Goal: Task Accomplishment & Management: Use online tool/utility

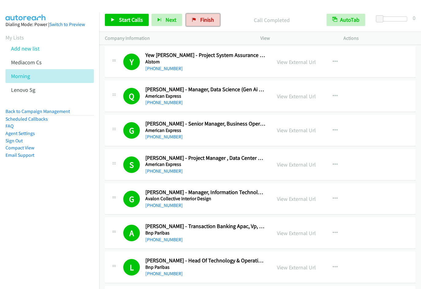
drag, startPoint x: 0, startPoint y: 0, endPoint x: 229, endPoint y: 30, distance: 230.8
click at [186, 22] on link "Finish" at bounding box center [203, 20] width 34 height 12
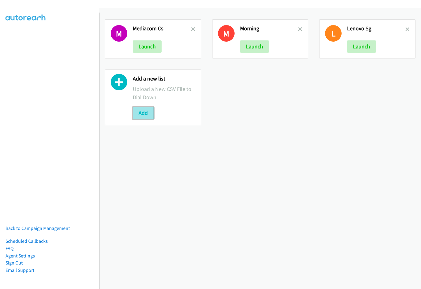
click at [151, 114] on button "Add" at bounding box center [143, 113] width 21 height 12
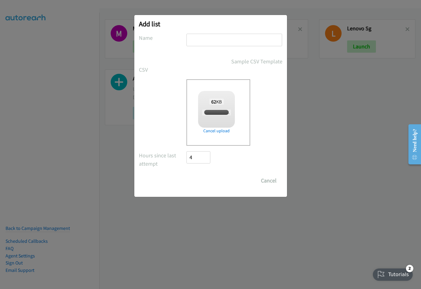
click at [221, 38] on input "text" at bounding box center [234, 40] width 96 height 13
checkbox input "true"
type input "Afternoon"
click at [187, 175] on input "Save List" at bounding box center [203, 181] width 32 height 12
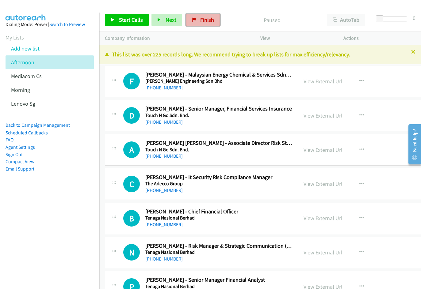
click at [200, 17] on span "Finish" at bounding box center [207, 19] width 14 height 7
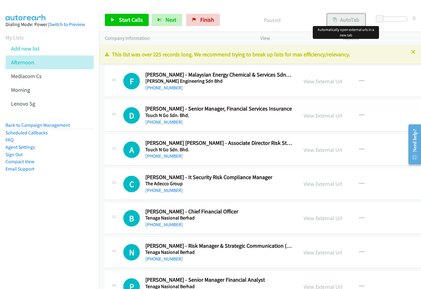
click at [342, 25] on button "AutoTab" at bounding box center [346, 20] width 38 height 12
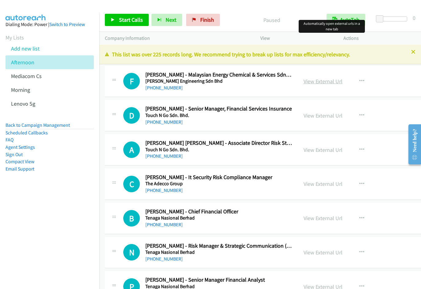
click at [309, 81] on link "View External Url" at bounding box center [322, 81] width 39 height 7
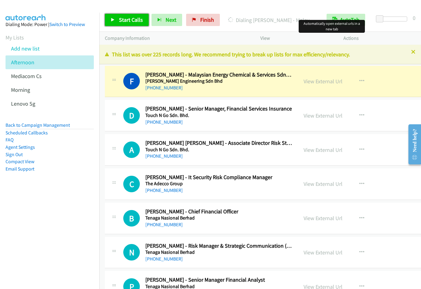
click at [131, 18] on span "Start Calls" at bounding box center [131, 19] width 24 height 7
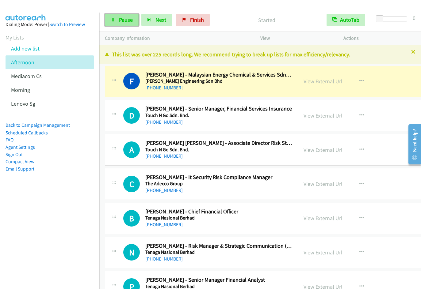
click at [111, 21] on icon at bounding box center [113, 20] width 4 height 4
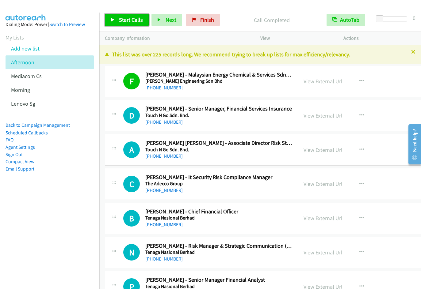
click at [111, 21] on icon at bounding box center [113, 20] width 4 height 4
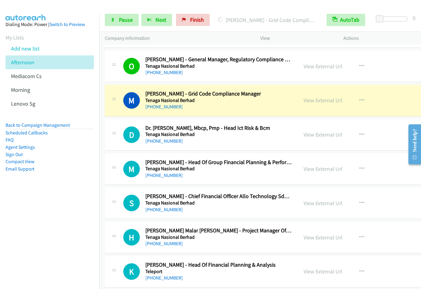
scroll to position [278, 0]
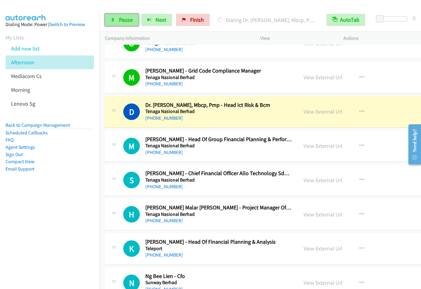
click at [126, 19] on span "Pause" at bounding box center [126, 19] width 14 height 7
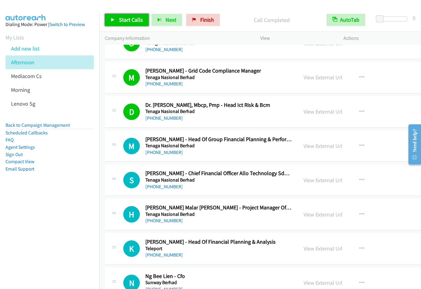
click at [120, 21] on span "Start Calls" at bounding box center [131, 19] width 24 height 7
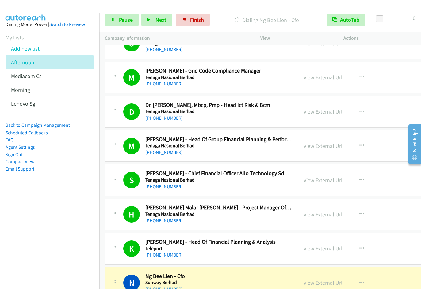
scroll to position [488, 0]
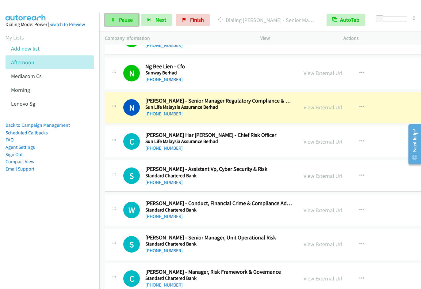
click at [124, 21] on span "Pause" at bounding box center [126, 19] width 14 height 7
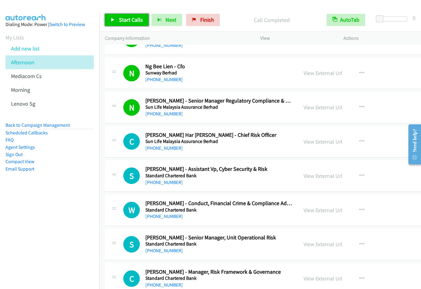
click at [119, 20] on span "Start Calls" at bounding box center [131, 19] width 24 height 7
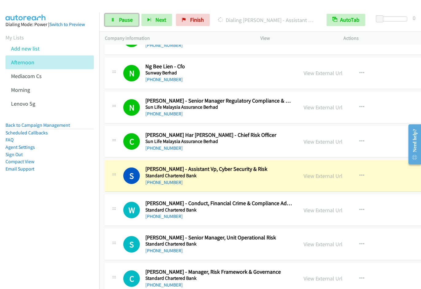
drag, startPoint x: 130, startPoint y: 18, endPoint x: 190, endPoint y: 0, distance: 62.8
click at [130, 18] on span "Pause" at bounding box center [126, 19] width 14 height 7
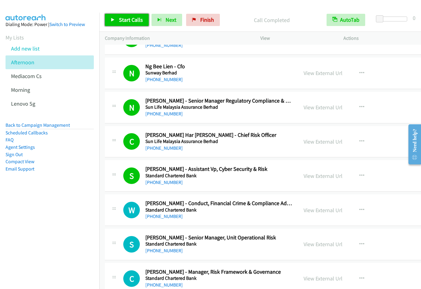
click at [120, 19] on span "Start Calls" at bounding box center [131, 19] width 24 height 7
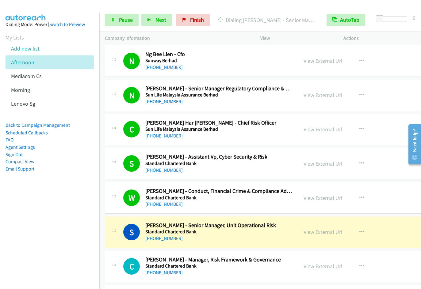
scroll to position [710, 0]
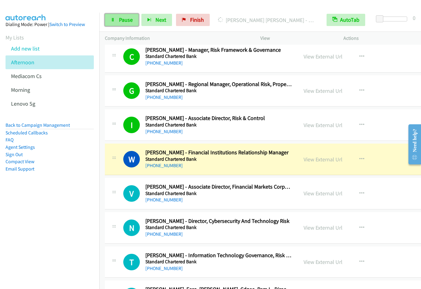
click at [113, 21] on icon at bounding box center [113, 20] width 4 height 4
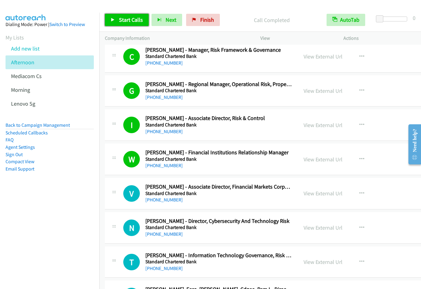
click at [115, 24] on link "Start Calls" at bounding box center [127, 20] width 44 height 12
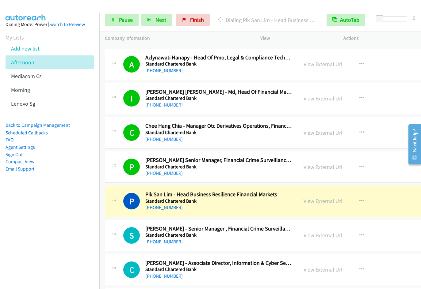
scroll to position [1460, 0]
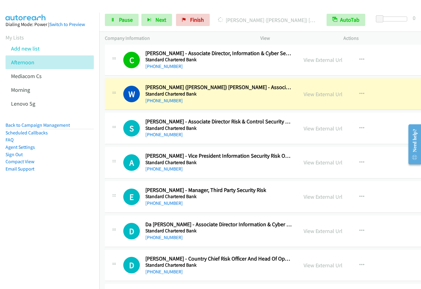
click at [76, 231] on nav "Dialing Mode: Power | Switch to Preview My Lists Add new list [GEOGRAPHIC_DATA]…" at bounding box center [50, 157] width 100 height 289
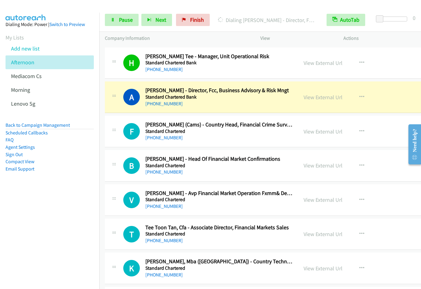
scroll to position [1846, 0]
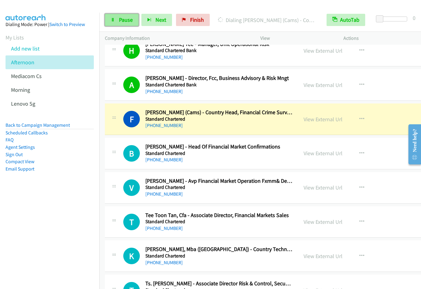
drag, startPoint x: 119, startPoint y: 23, endPoint x: 135, endPoint y: 19, distance: 17.1
click at [119, 23] on link "Pause" at bounding box center [122, 20] width 34 height 12
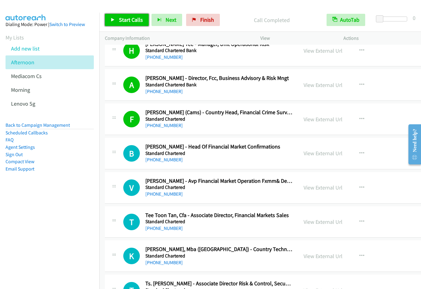
click at [123, 18] on span "Start Calls" at bounding box center [131, 19] width 24 height 7
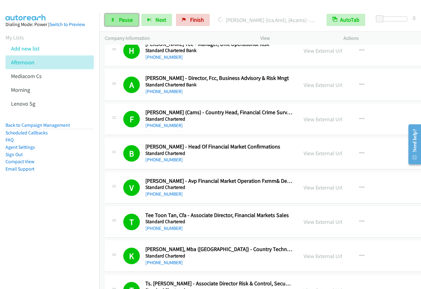
drag, startPoint x: 122, startPoint y: 21, endPoint x: 126, endPoint y: 20, distance: 3.7
click at [122, 21] on span "Pause" at bounding box center [126, 19] width 14 height 7
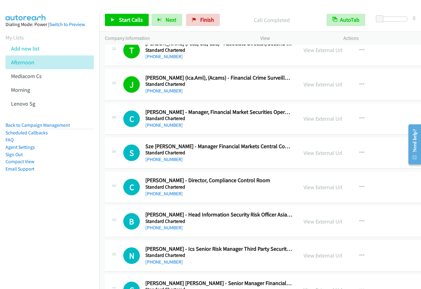
scroll to position [2114, 0]
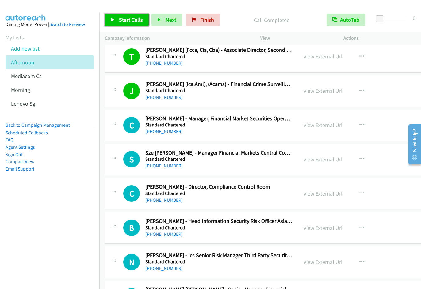
click at [127, 21] on span "Start Calls" at bounding box center [131, 19] width 24 height 7
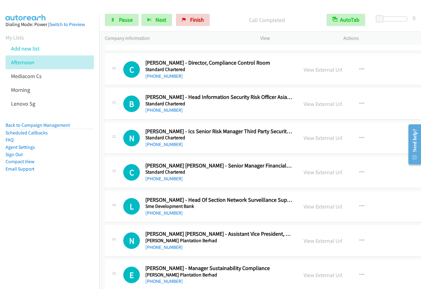
scroll to position [2199, 0]
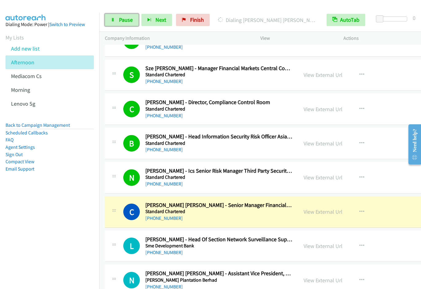
drag, startPoint x: 122, startPoint y: 21, endPoint x: 183, endPoint y: 2, distance: 63.5
click at [122, 20] on span "Pause" at bounding box center [126, 19] width 14 height 7
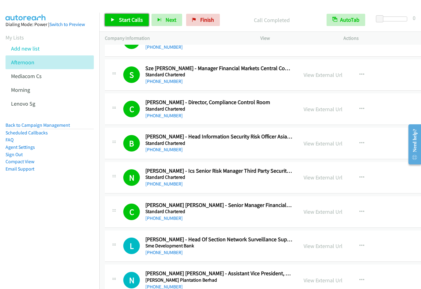
click at [116, 18] on link "Start Calls" at bounding box center [127, 20] width 44 height 12
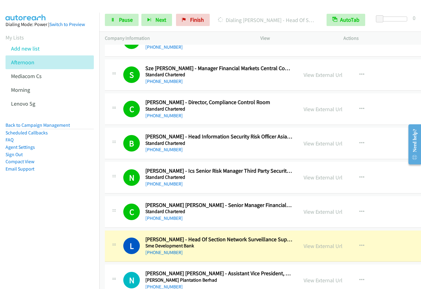
scroll to position [2409, 0]
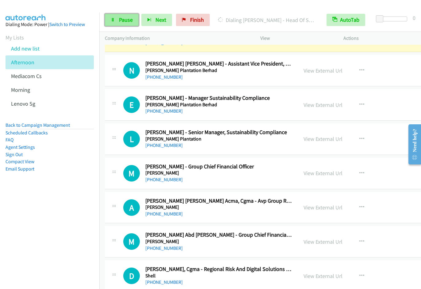
click at [130, 16] on link "Pause" at bounding box center [122, 20] width 34 height 12
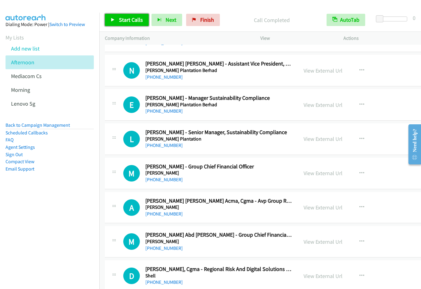
click at [131, 19] on span "Start Calls" at bounding box center [131, 19] width 24 height 7
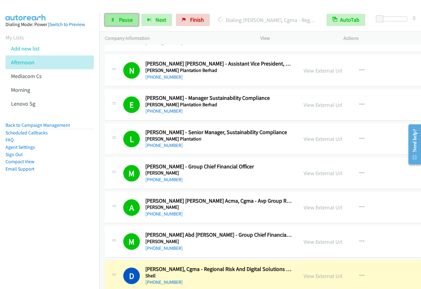
click at [126, 21] on span "Pause" at bounding box center [126, 19] width 14 height 7
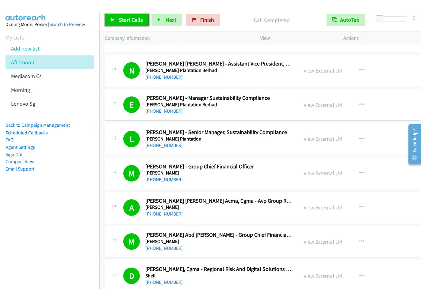
click at [134, 21] on span "Start Calls" at bounding box center [131, 19] width 24 height 7
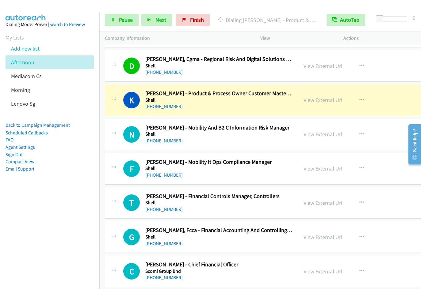
scroll to position [2638, 0]
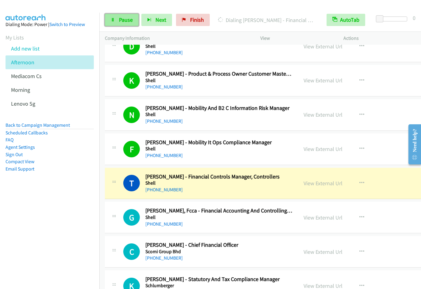
click at [120, 19] on span "Pause" at bounding box center [126, 19] width 14 height 7
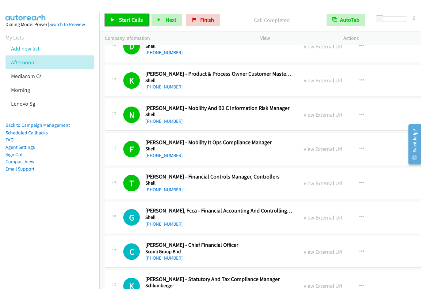
click at [127, 22] on span "Start Calls" at bounding box center [131, 19] width 24 height 7
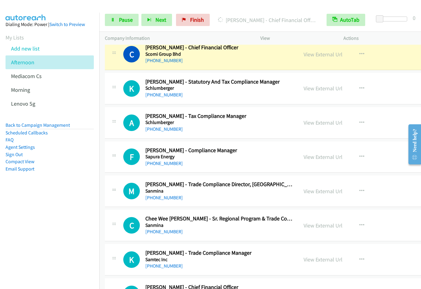
scroll to position [2810, 0]
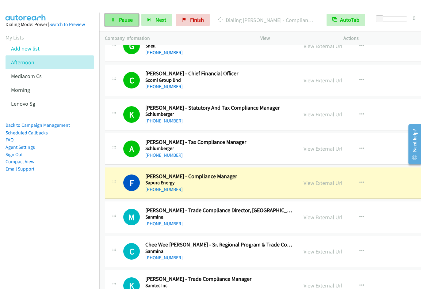
click at [118, 18] on link "Pause" at bounding box center [122, 20] width 34 height 12
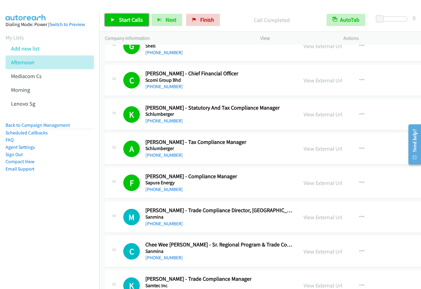
click at [117, 22] on link "Start Calls" at bounding box center [127, 20] width 44 height 12
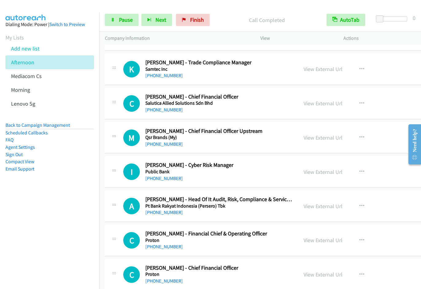
scroll to position [3030, 0]
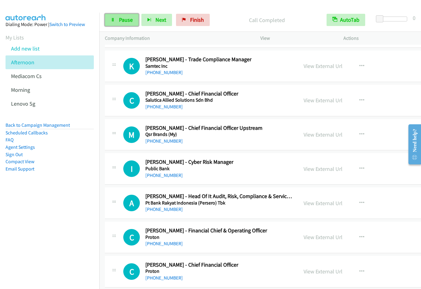
click at [122, 19] on span "Pause" at bounding box center [126, 19] width 14 height 7
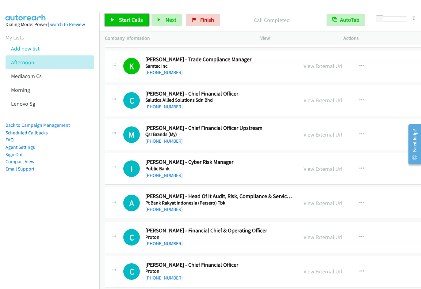
click at [129, 20] on span "Start Calls" at bounding box center [131, 19] width 24 height 7
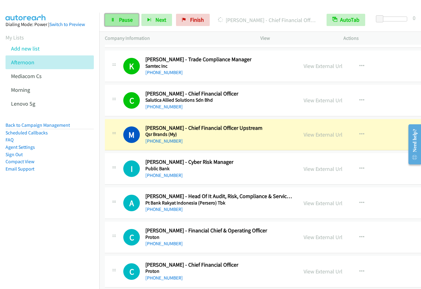
click at [119, 23] on span "Pause" at bounding box center [126, 19] width 14 height 7
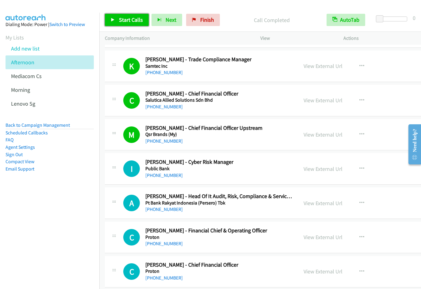
click at [129, 20] on span "Start Calls" at bounding box center [131, 19] width 24 height 7
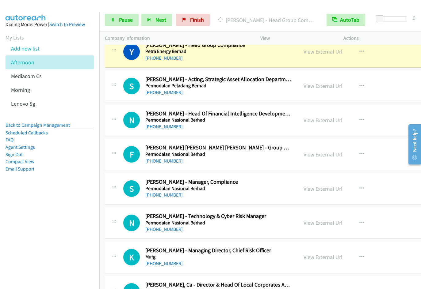
scroll to position [3409, 0]
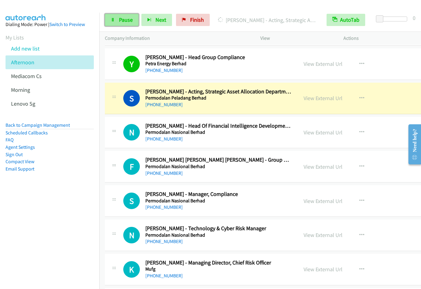
click at [122, 24] on link "Pause" at bounding box center [122, 20] width 34 height 12
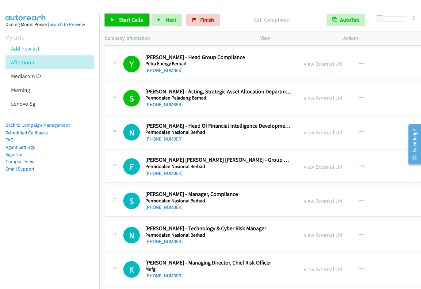
click at [125, 22] on span "Start Calls" at bounding box center [131, 19] width 24 height 7
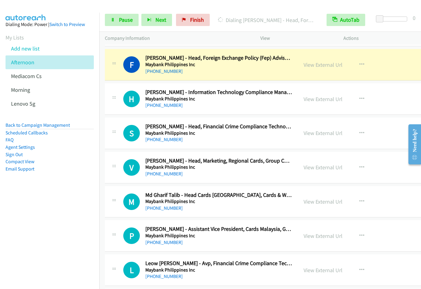
scroll to position [4065, 0]
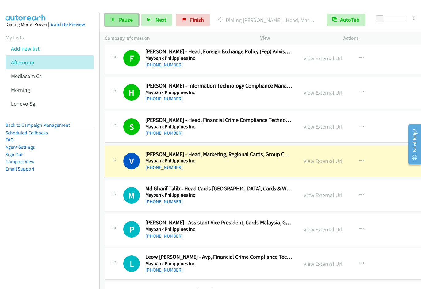
click at [128, 21] on span "Pause" at bounding box center [126, 19] width 14 height 7
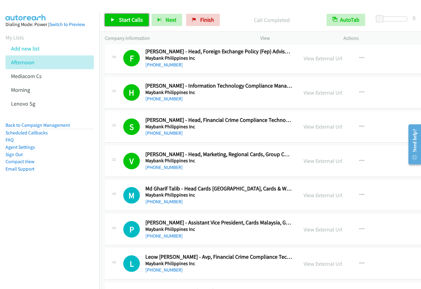
click at [126, 23] on span "Start Calls" at bounding box center [131, 19] width 24 height 7
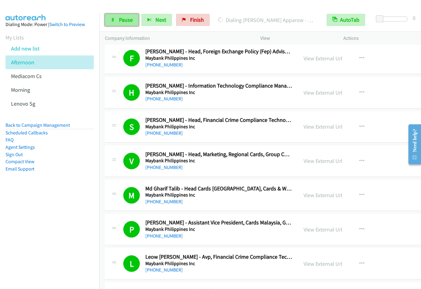
click at [126, 17] on span "Pause" at bounding box center [126, 19] width 14 height 7
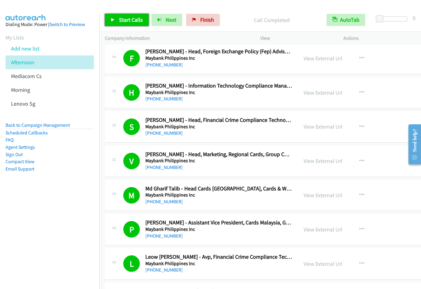
click at [122, 23] on span "Start Calls" at bounding box center [131, 19] width 24 height 7
click at [416, 276] on div "L Callback Scheduled [PERSON_NAME] [PERSON_NAME] - Avp, Financial Crime Complia…" at bounding box center [287, 264] width 364 height 32
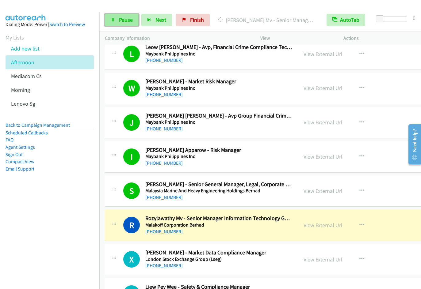
click at [127, 21] on span "Pause" at bounding box center [126, 19] width 14 height 7
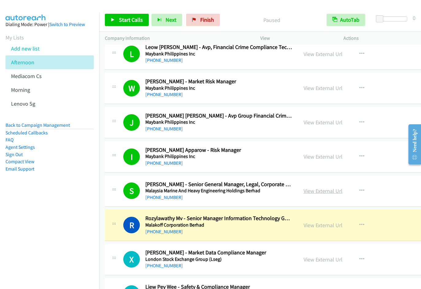
click at [317, 191] on link "View External Url" at bounding box center [322, 190] width 39 height 7
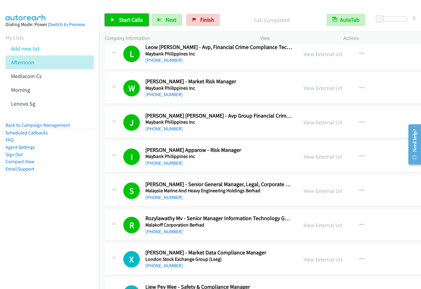
click at [131, 19] on span "Start Calls" at bounding box center [131, 19] width 24 height 7
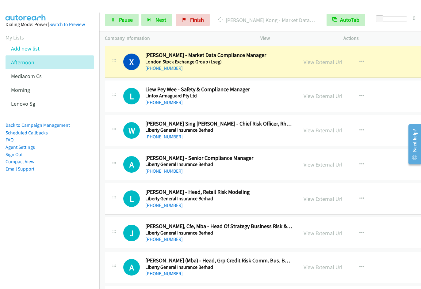
scroll to position [4456, 0]
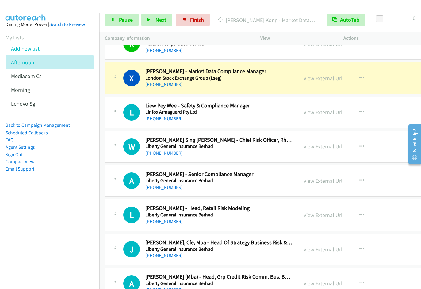
click at [287, 52] on div "[PHONE_NUMBER]" at bounding box center [218, 50] width 147 height 7
click at [125, 20] on span "Pause" at bounding box center [126, 19] width 14 height 7
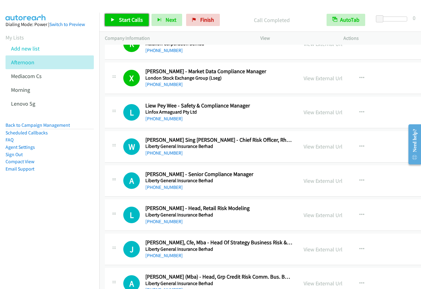
click at [112, 17] on link "Start Calls" at bounding box center [127, 20] width 44 height 12
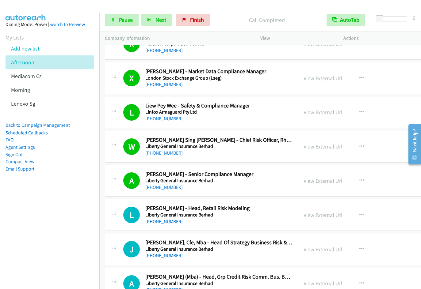
click at [255, 6] on div at bounding box center [207, 12] width 415 height 24
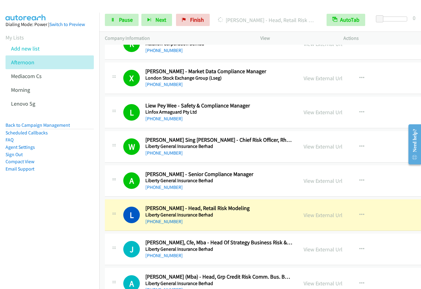
click at [57, 223] on nav "Dialing Mode: Power | Switch to Preview My Lists Add new list [GEOGRAPHIC_DATA]…" at bounding box center [50, 157] width 100 height 289
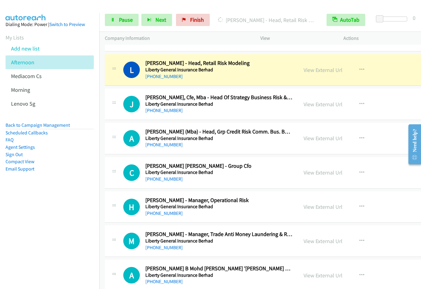
scroll to position [4588, 0]
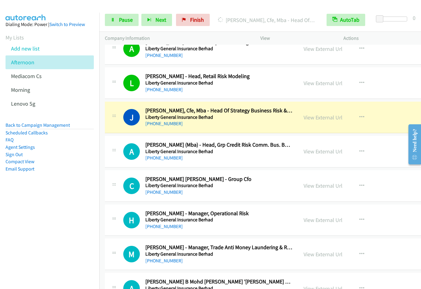
click at [40, 225] on nav "Dialing Mode: Power | Switch to Preview My Lists Add new list [GEOGRAPHIC_DATA]…" at bounding box center [50, 157] width 100 height 289
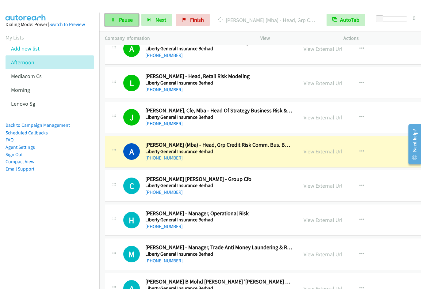
click at [118, 17] on link "Pause" at bounding box center [122, 20] width 34 height 12
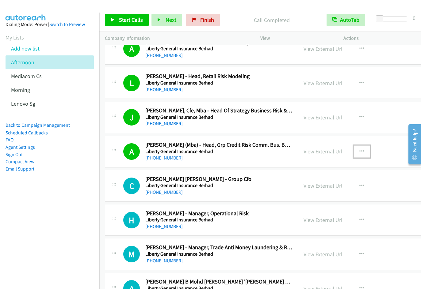
click at [359, 153] on icon "button" at bounding box center [361, 151] width 5 height 5
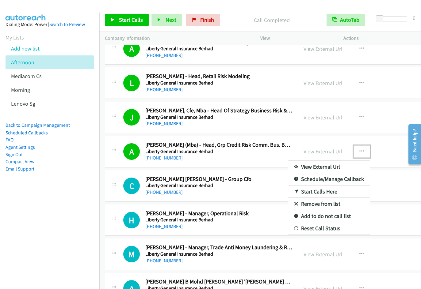
click at [309, 192] on link "Start Calls Here" at bounding box center [328, 192] width 81 height 12
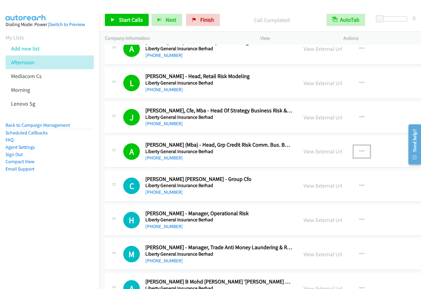
click at [359, 151] on icon "button" at bounding box center [361, 151] width 5 height 5
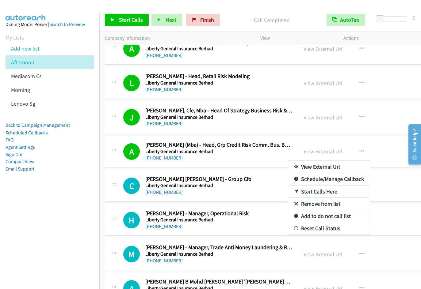
click at [311, 203] on link "Remove from list" at bounding box center [328, 204] width 81 height 12
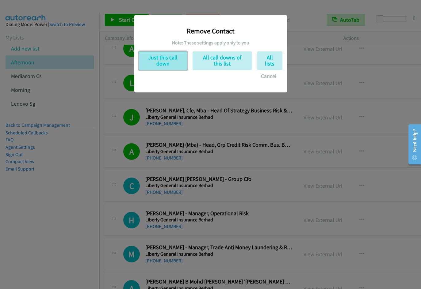
click at [160, 63] on button "Just this call down" at bounding box center [163, 60] width 48 height 19
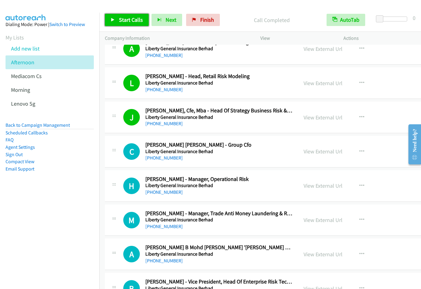
click at [117, 23] on link "Start Calls" at bounding box center [127, 20] width 44 height 12
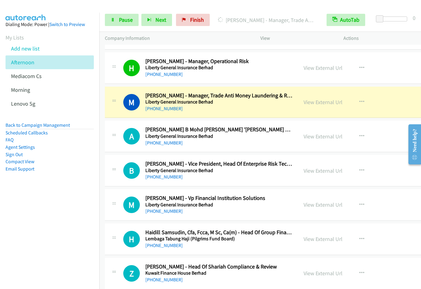
scroll to position [4719, 0]
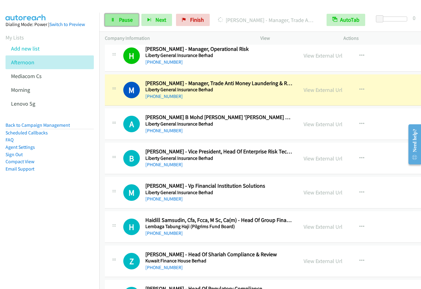
click at [122, 21] on span "Pause" at bounding box center [126, 19] width 14 height 7
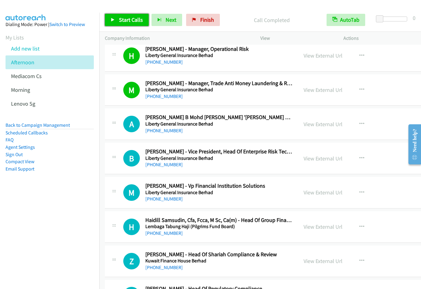
click at [129, 21] on span "Start Calls" at bounding box center [131, 19] width 24 height 7
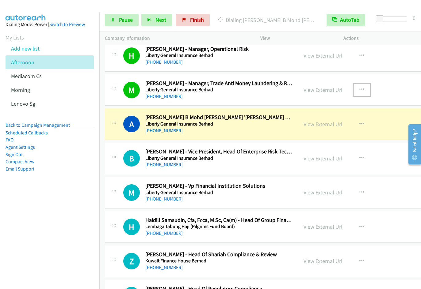
click at [359, 89] on icon "button" at bounding box center [361, 89] width 5 height 5
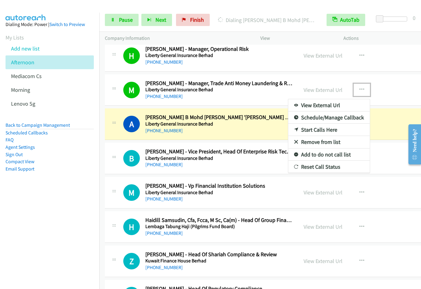
click at [316, 142] on link "Remove from list" at bounding box center [328, 142] width 81 height 12
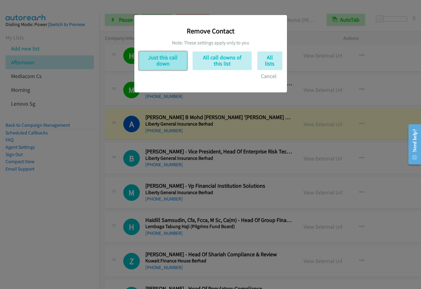
click at [171, 62] on button "Just this call down" at bounding box center [163, 60] width 48 height 19
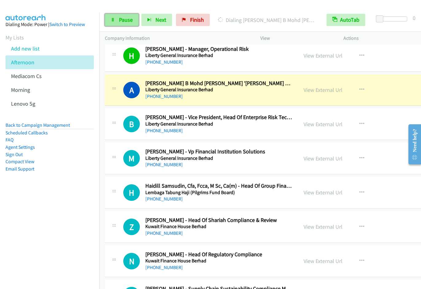
click at [127, 22] on span "Pause" at bounding box center [126, 19] width 14 height 7
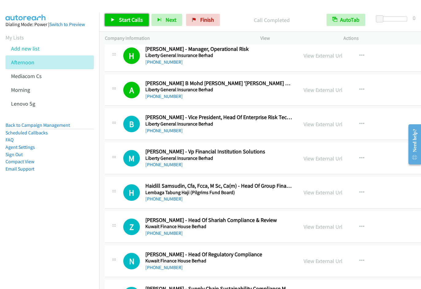
click at [127, 19] on span "Start Calls" at bounding box center [131, 19] width 24 height 7
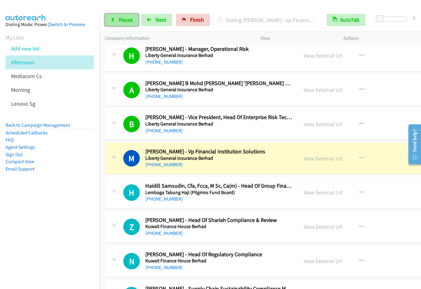
drag, startPoint x: 122, startPoint y: 18, endPoint x: 129, endPoint y: 17, distance: 6.9
click at [122, 18] on span "Pause" at bounding box center [126, 19] width 14 height 7
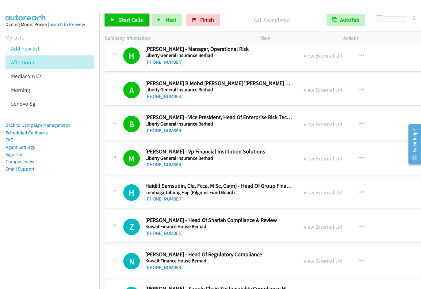
click at [123, 20] on span "Start Calls" at bounding box center [131, 19] width 24 height 7
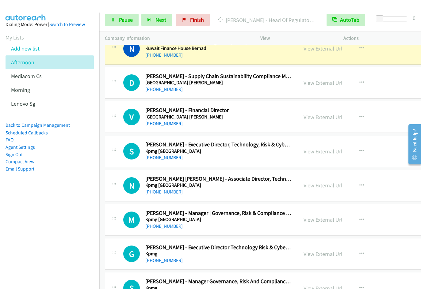
scroll to position [4919, 0]
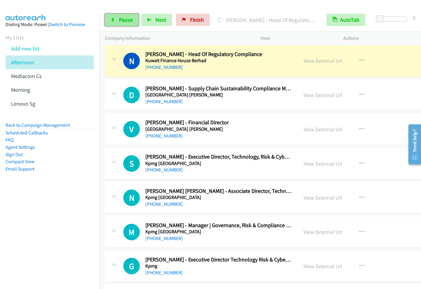
click at [122, 24] on link "Pause" at bounding box center [122, 20] width 34 height 12
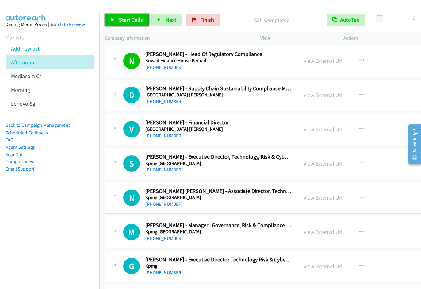
click at [129, 21] on span "Start Calls" at bounding box center [131, 19] width 24 height 7
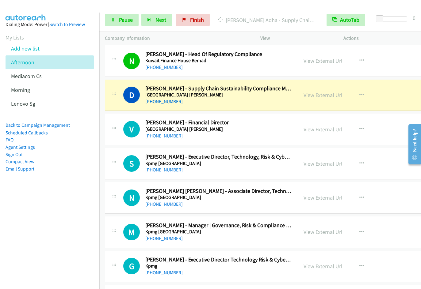
drag, startPoint x: 36, startPoint y: 218, endPoint x: 40, endPoint y: 218, distance: 3.5
click at [37, 218] on nav "Dialing Mode: Power | Switch to Preview My Lists Add new list [GEOGRAPHIC_DATA]…" at bounding box center [50, 157] width 100 height 289
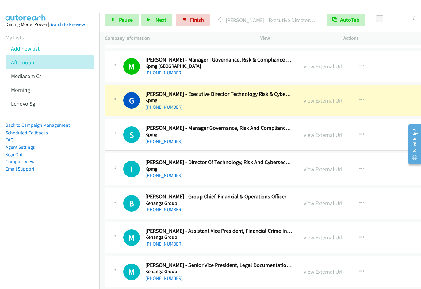
scroll to position [5055, 0]
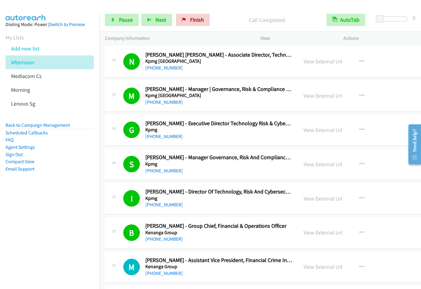
click at [56, 227] on nav "Dialing Mode: Power | Switch to Preview My Lists Add new list [GEOGRAPHIC_DATA]…" at bounding box center [50, 157] width 100 height 289
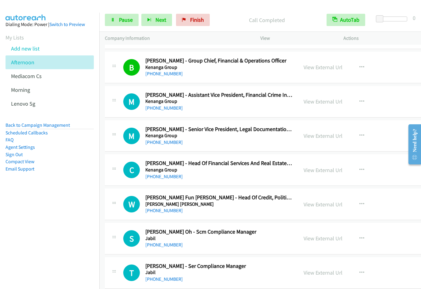
scroll to position [5204, 0]
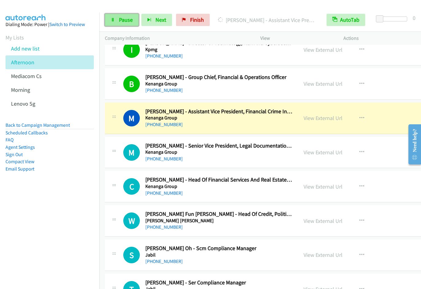
drag, startPoint x: 121, startPoint y: 24, endPoint x: 129, endPoint y: 21, distance: 9.1
click at [121, 24] on link "Pause" at bounding box center [122, 20] width 34 height 12
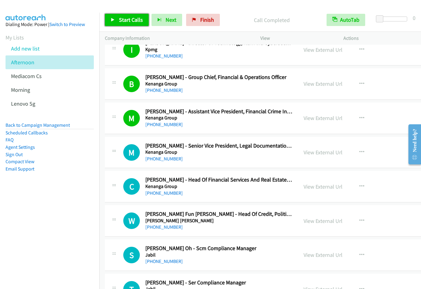
click at [124, 22] on span "Start Calls" at bounding box center [131, 19] width 24 height 7
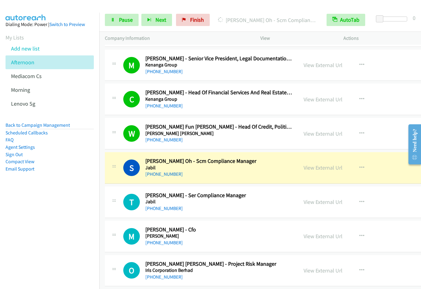
scroll to position [5314, 0]
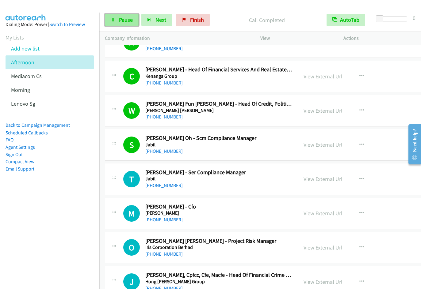
click at [129, 19] on span "Pause" at bounding box center [126, 19] width 14 height 7
click at [124, 19] on span "Start Calls" at bounding box center [131, 19] width 24 height 7
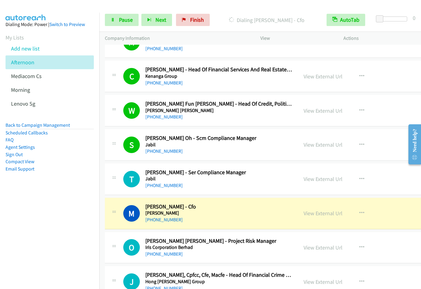
drag, startPoint x: 68, startPoint y: 225, endPoint x: 134, endPoint y: 131, distance: 115.4
click at [69, 222] on nav "Dialing Mode: Power | Switch to Preview My Lists Add new list [GEOGRAPHIC_DATA]…" at bounding box center [50, 157] width 100 height 289
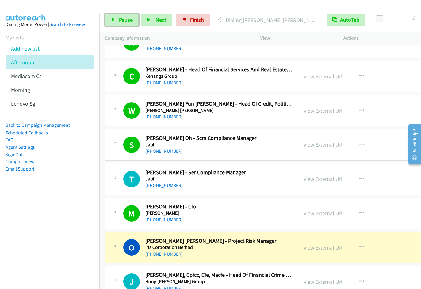
drag, startPoint x: 120, startPoint y: 21, endPoint x: 140, endPoint y: 39, distance: 26.0
click at [120, 21] on span "Pause" at bounding box center [126, 19] width 14 height 7
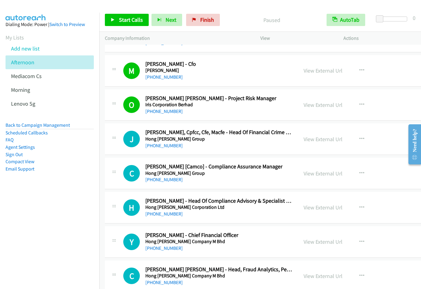
scroll to position [5447, 0]
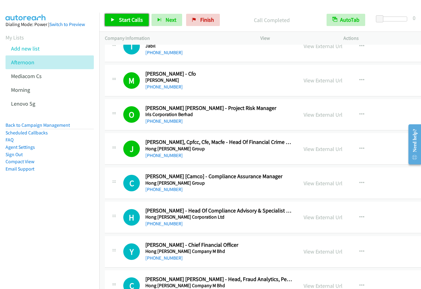
click at [125, 24] on link "Start Calls" at bounding box center [127, 20] width 44 height 12
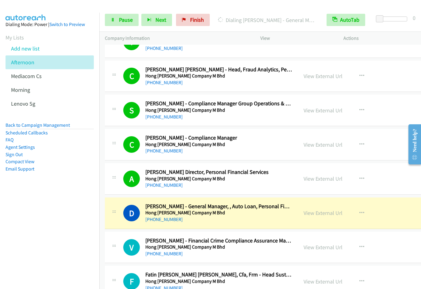
scroll to position [5867, 0]
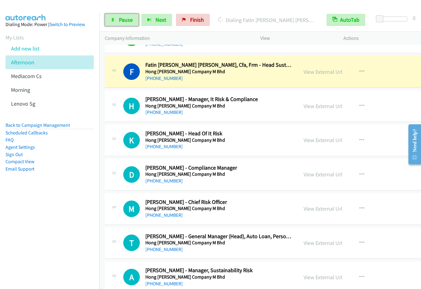
drag, startPoint x: 119, startPoint y: 21, endPoint x: 199, endPoint y: 1, distance: 82.8
click at [119, 21] on span "Pause" at bounding box center [126, 19] width 14 height 7
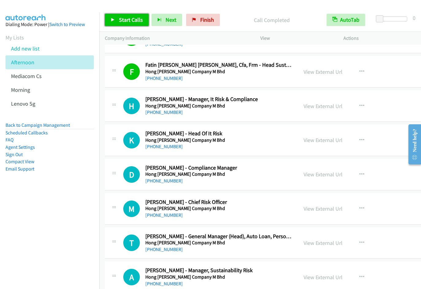
drag, startPoint x: 118, startPoint y: 19, endPoint x: 138, endPoint y: 18, distance: 19.3
click at [119, 19] on link "Start Calls" at bounding box center [127, 20] width 44 height 12
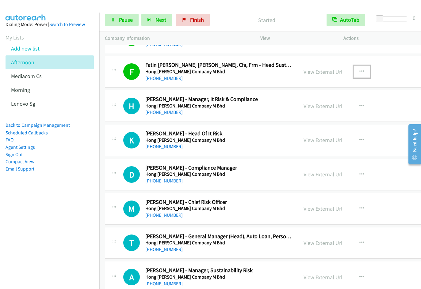
click at [359, 72] on icon "button" at bounding box center [361, 71] width 5 height 5
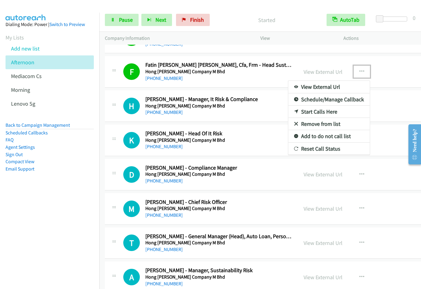
click at [316, 124] on link "Remove from list" at bounding box center [328, 124] width 81 height 12
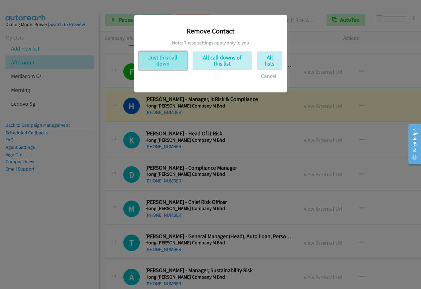
click at [158, 64] on button "Just this call down" at bounding box center [163, 60] width 48 height 19
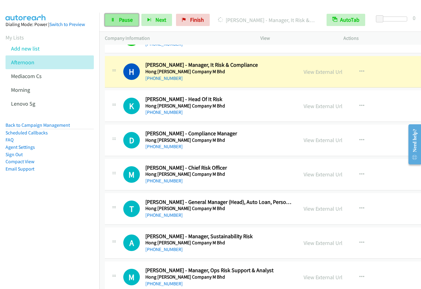
click at [128, 21] on span "Pause" at bounding box center [126, 19] width 14 height 7
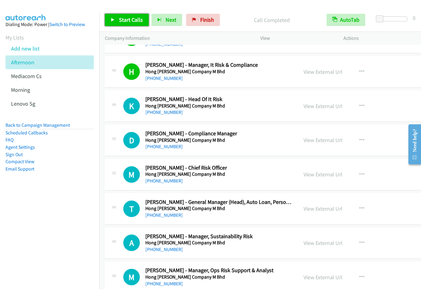
click at [125, 18] on span "Start Calls" at bounding box center [131, 19] width 24 height 7
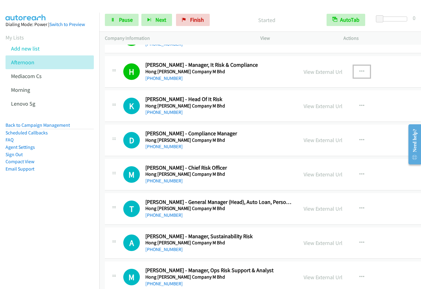
click at [359, 72] on icon "button" at bounding box center [361, 71] width 5 height 5
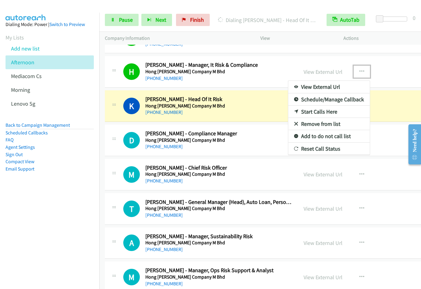
click at [319, 125] on link "Remove from list" at bounding box center [328, 124] width 81 height 12
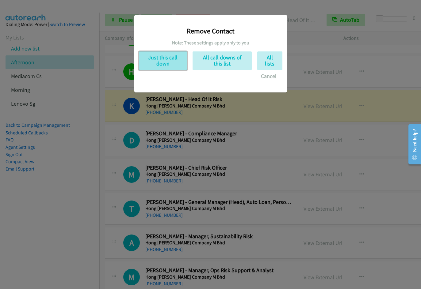
click at [168, 61] on button "Just this call down" at bounding box center [163, 60] width 48 height 19
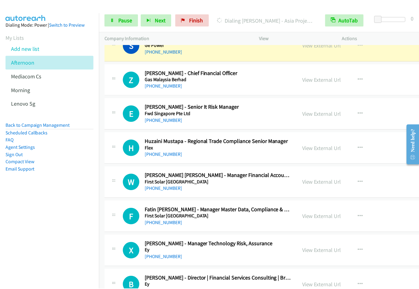
scroll to position [6321, 0]
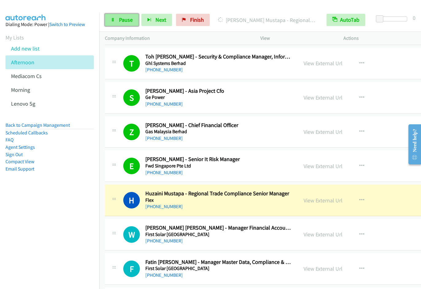
click at [124, 20] on span "Pause" at bounding box center [126, 19] width 14 height 7
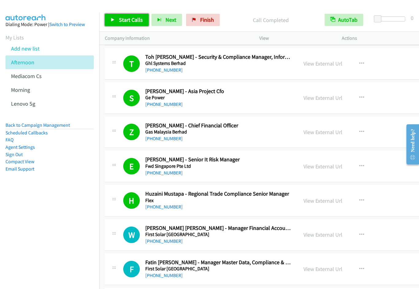
click at [126, 21] on span "Start Calls" at bounding box center [131, 19] width 24 height 7
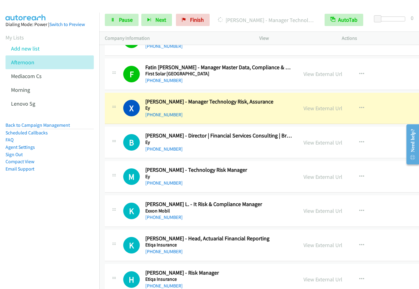
scroll to position [6533, 0]
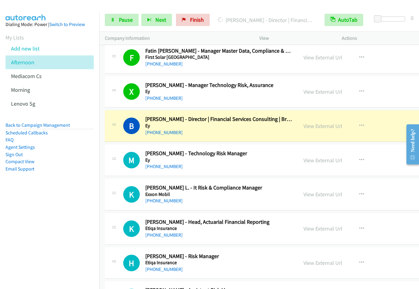
click at [51, 201] on nav "Dialing Mode: Power | Switch to Preview My Lists Add new list [GEOGRAPHIC_DATA]…" at bounding box center [50, 157] width 100 height 289
click at [122, 21] on span "Pause" at bounding box center [126, 19] width 14 height 7
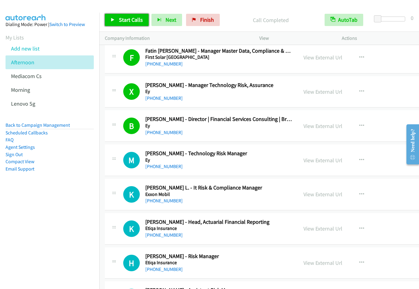
click at [135, 20] on span "Start Calls" at bounding box center [131, 19] width 24 height 7
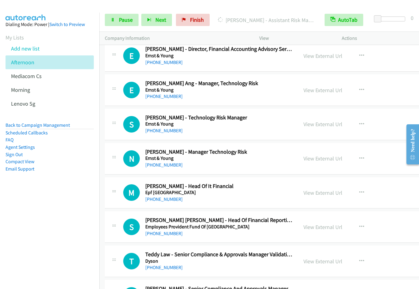
scroll to position [6700, 0]
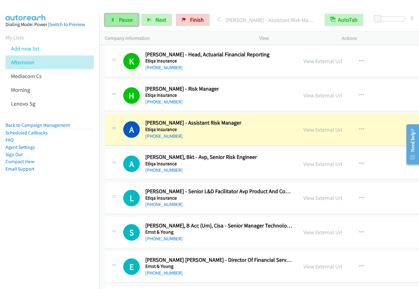
drag, startPoint x: 127, startPoint y: 19, endPoint x: 134, endPoint y: 17, distance: 7.3
click at [127, 19] on span "Pause" at bounding box center [126, 19] width 14 height 7
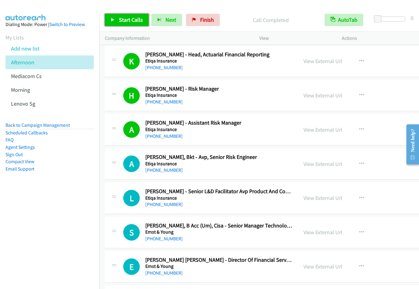
click at [128, 21] on span "Start Calls" at bounding box center [131, 19] width 24 height 7
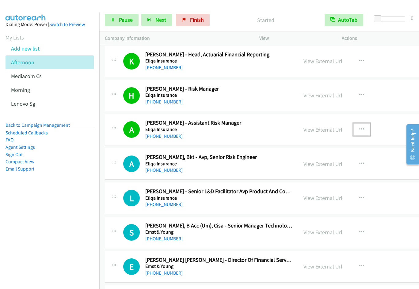
click at [359, 128] on icon "button" at bounding box center [361, 129] width 5 height 5
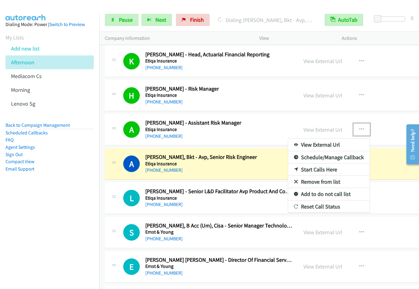
click at [317, 182] on link "Remove from list" at bounding box center [328, 182] width 81 height 12
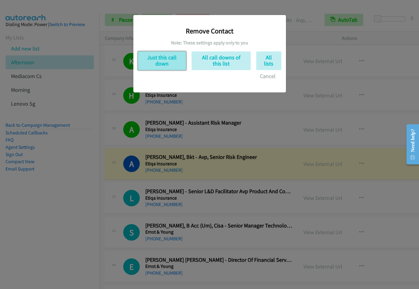
click at [179, 60] on button "Just this call down" at bounding box center [162, 60] width 48 height 19
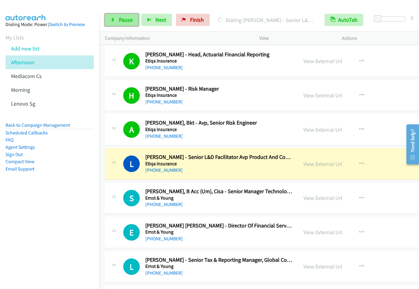
click at [125, 22] on span "Pause" at bounding box center [126, 19] width 14 height 7
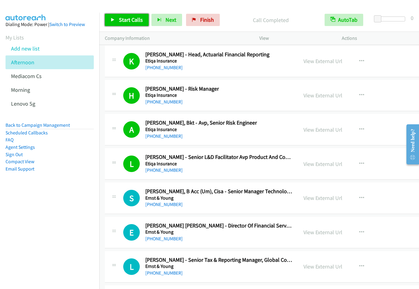
click at [125, 22] on span "Start Calls" at bounding box center [131, 19] width 24 height 7
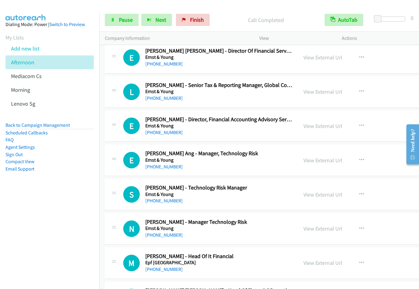
scroll to position [6910, 0]
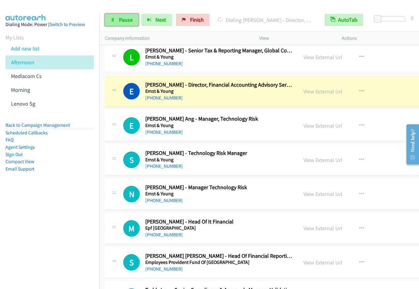
click at [125, 17] on span "Pause" at bounding box center [126, 19] width 14 height 7
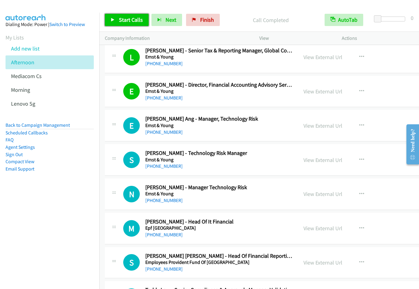
click at [131, 22] on span "Start Calls" at bounding box center [131, 19] width 24 height 7
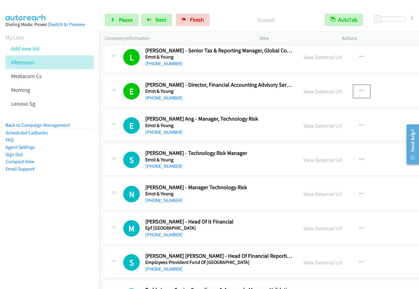
click at [359, 89] on icon "button" at bounding box center [361, 91] width 5 height 5
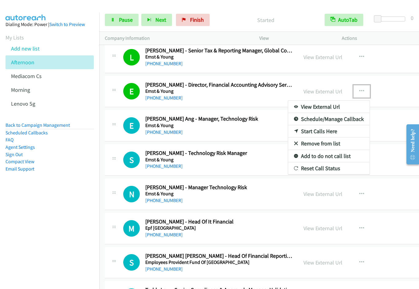
click at [320, 142] on link "Remove from list" at bounding box center [328, 144] width 81 height 12
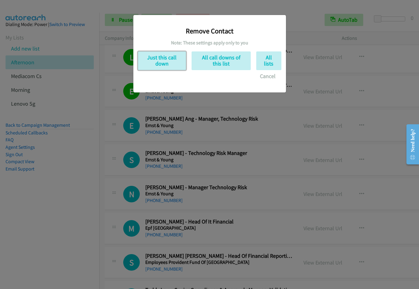
drag, startPoint x: 176, startPoint y: 63, endPoint x: 197, endPoint y: 46, distance: 27.4
click at [176, 63] on button "Just this call down" at bounding box center [162, 60] width 48 height 19
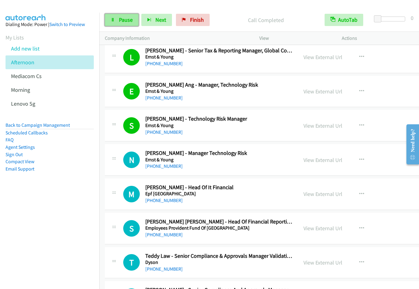
click at [120, 22] on span "Pause" at bounding box center [126, 19] width 14 height 7
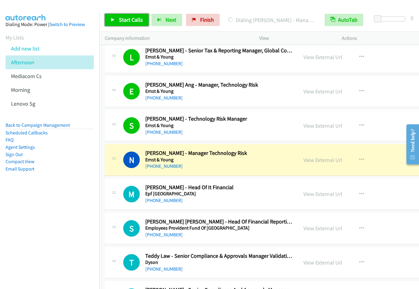
drag, startPoint x: 131, startPoint y: 20, endPoint x: 144, endPoint y: 23, distance: 13.9
click at [131, 21] on span "Start Calls" at bounding box center [131, 19] width 24 height 7
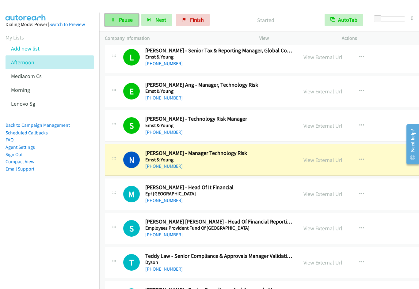
click at [125, 21] on span "Pause" at bounding box center [126, 19] width 14 height 7
click at [318, 192] on link "View External Url" at bounding box center [322, 194] width 39 height 7
